Goal: Information Seeking & Learning: Find specific fact

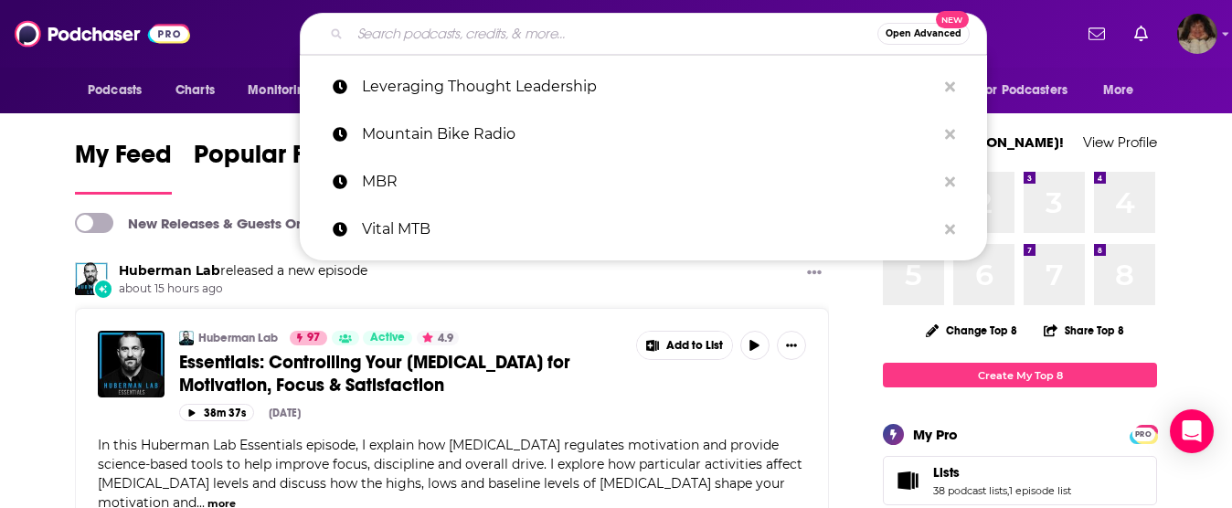
click at [464, 34] on input "Search podcasts, credits, & more..." at bounding box center [613, 33] width 527 height 29
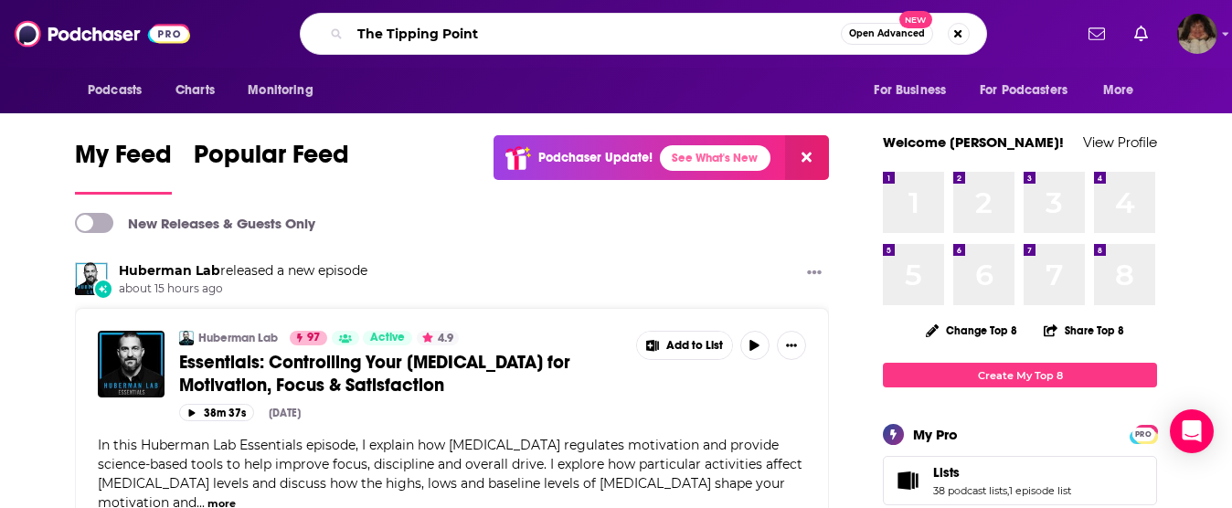
type input "The Tipping Point"
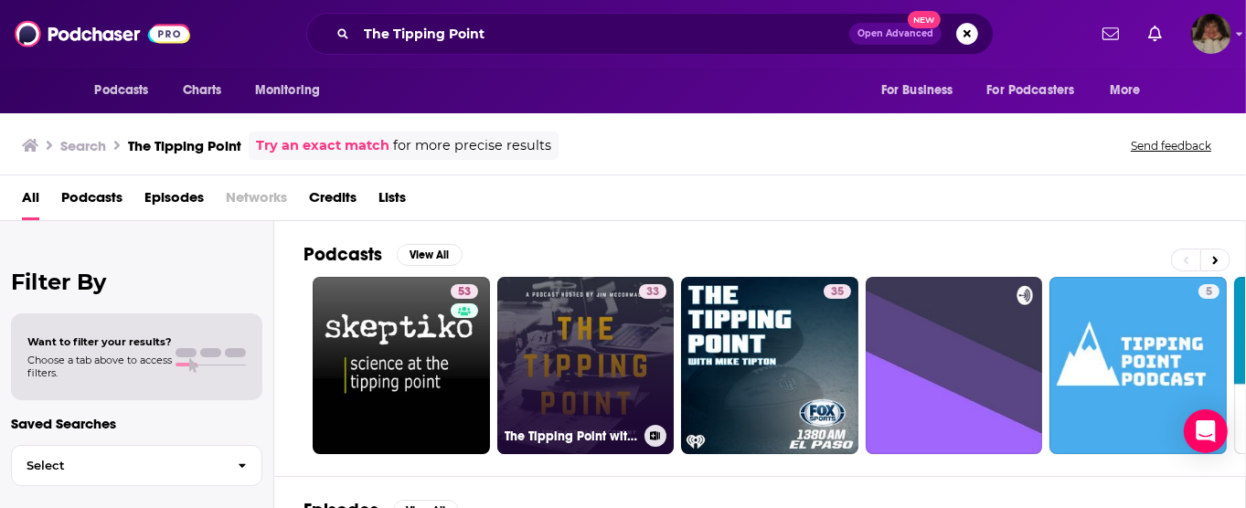
click at [586, 349] on link "33 The Tipping Point with [PERSON_NAME]" at bounding box center [585, 365] width 177 height 177
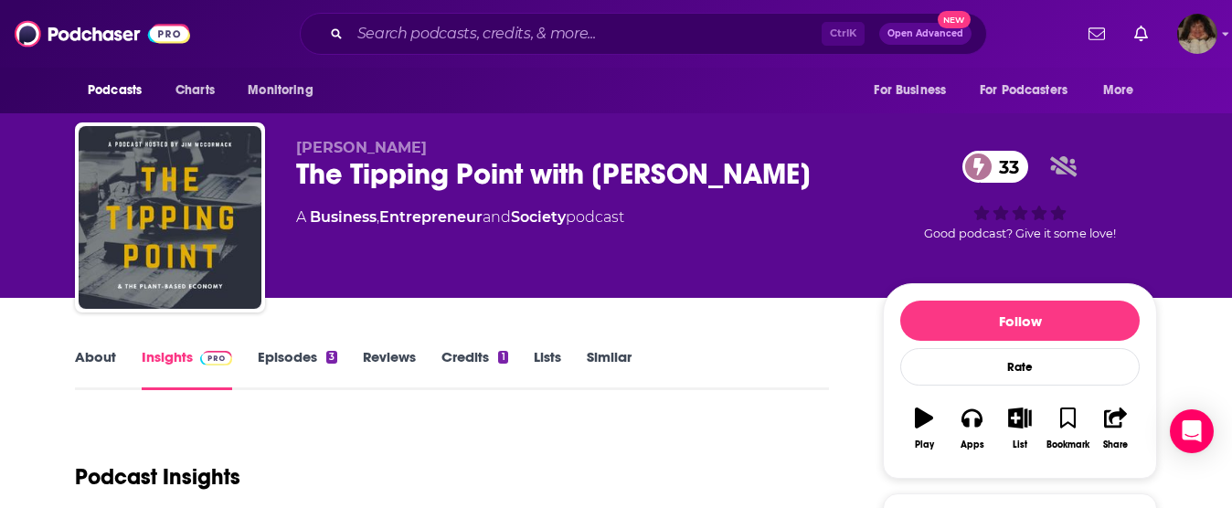
click at [86, 355] on link "About" at bounding box center [95, 369] width 41 height 42
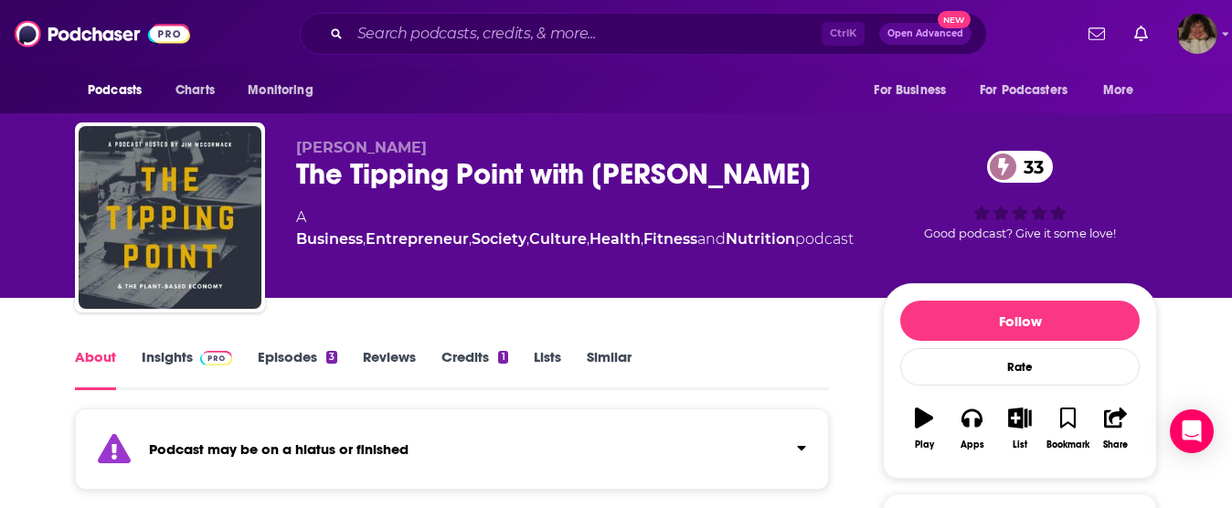
click at [292, 354] on link "Episodes 3" at bounding box center [298, 369] width 80 height 42
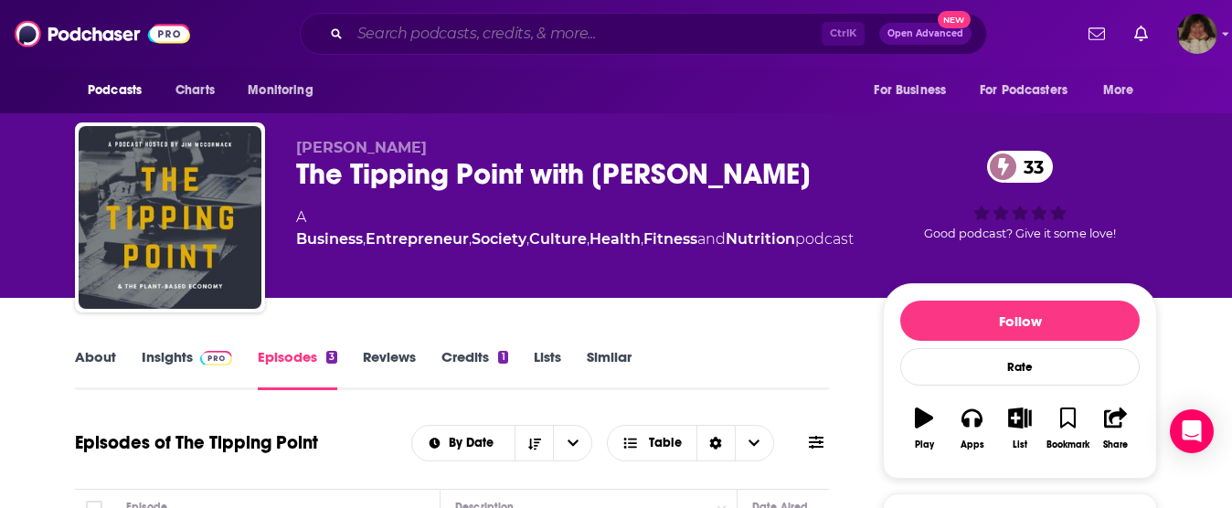
click at [612, 34] on input "Search podcasts, credits, & more..." at bounding box center [586, 33] width 472 height 29
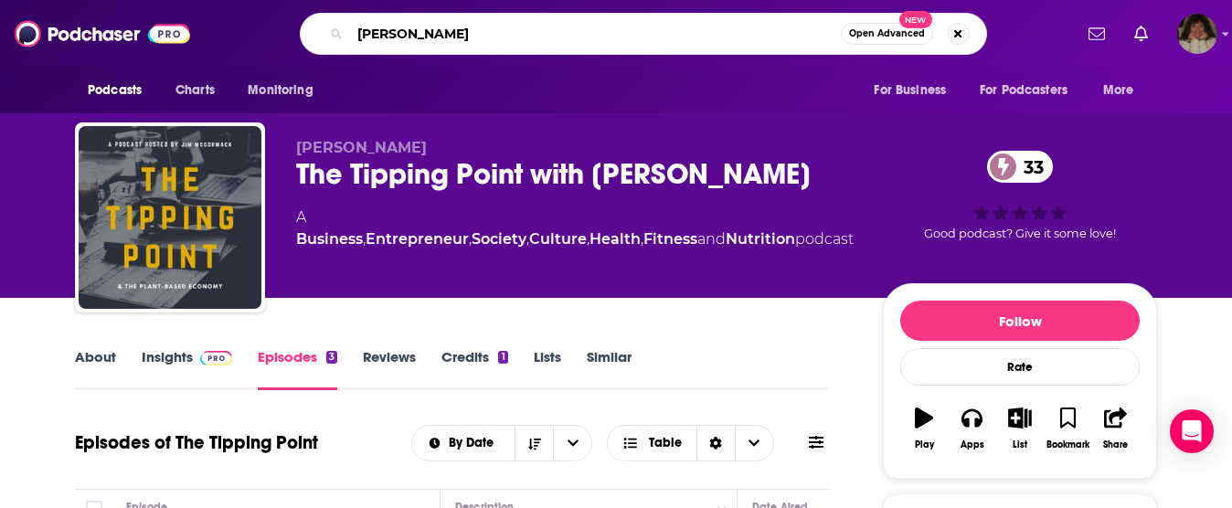
type input "[PERSON_NAME]"
